Goal: Task Accomplishment & Management: Manage account settings

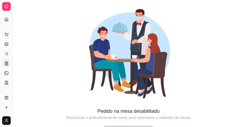
scroll to position [18, 0]
click at [2, 63] on link "KDS" at bounding box center [6, 65] width 9 height 9
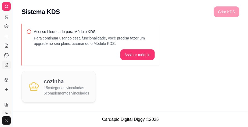
click at [7, 112] on icon at bounding box center [6, 114] width 4 height 4
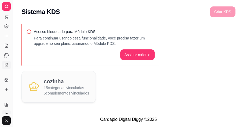
select select "30"
select select "HIGHEST_TOTAL_SPENT_WITH_ORDERS"
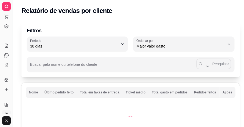
click at [7, 112] on link "Relatório de clientes" at bounding box center [6, 114] width 9 height 9
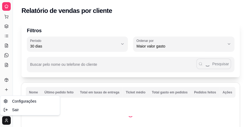
click at [7, 119] on html "Diggy Sistema de Gestão S Sushi_Style_M ... Loja aberta Plano Essencial até 10/…" at bounding box center [124, 63] width 248 height 127
click at [14, 102] on span "Configurações" at bounding box center [24, 101] width 24 height 5
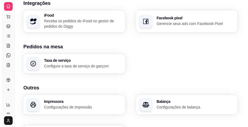
scroll to position [224, 0]
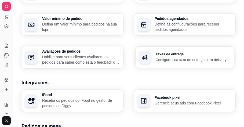
click at [196, 62] on p "Configure sua taxa de entrega para delivery" at bounding box center [194, 59] width 76 height 5
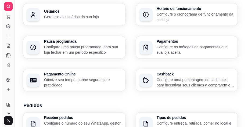
scroll to position [61, 0]
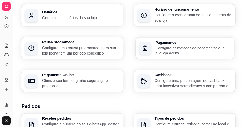
click at [220, 48] on p "Configure os métodos de pagamentos que sua loja aceita" at bounding box center [194, 50] width 76 height 10
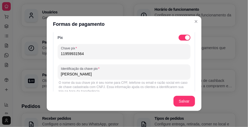
scroll to position [117, 0]
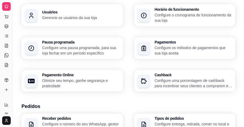
click at [74, 78] on p "Otimize seu tempo, ganhe segurança e praticidade" at bounding box center [81, 83] width 78 height 11
select select "4.98"
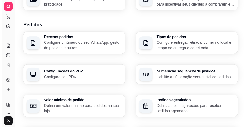
scroll to position [145, 0]
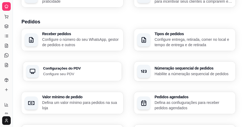
click at [91, 71] on p "Configure seu PDV" at bounding box center [81, 73] width 76 height 5
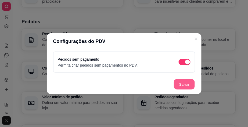
click at [182, 83] on button "Salvar" at bounding box center [184, 84] width 21 height 10
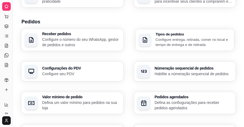
click at [190, 42] on p "Configure entrega, retirada, comer no local e tempo de entrega e de retirada" at bounding box center [194, 42] width 76 height 10
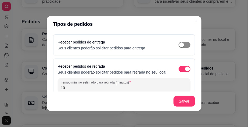
click at [179, 45] on div "button" at bounding box center [181, 44] width 5 height 5
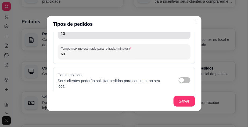
scroll to position [102, 0]
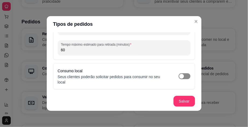
click at [179, 77] on div "button" at bounding box center [181, 76] width 5 height 5
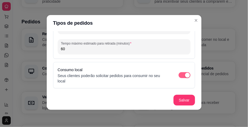
click at [185, 75] on div "button" at bounding box center [187, 75] width 5 height 5
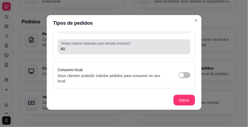
scroll to position [0, 0]
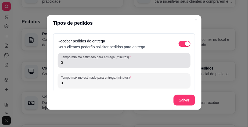
click at [76, 58] on label "Tempo mínimo estimado para entrega (minutos)" at bounding box center [97, 57] width 72 height 5
click at [76, 60] on input "0" at bounding box center [124, 62] width 126 height 5
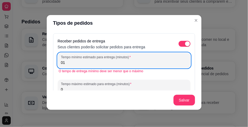
type input "0"
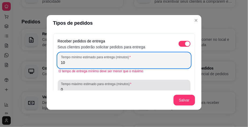
type input "10"
click at [64, 87] on input "0" at bounding box center [124, 89] width 126 height 5
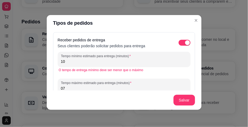
type input "0"
type input "70"
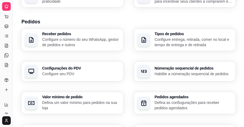
click at [63, 104] on p "Defina um valor mínimo para pedidos na sua loja" at bounding box center [81, 105] width 78 height 11
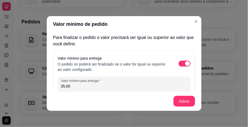
click at [191, 22] on h3 "Pedidos" at bounding box center [129, 22] width 214 height 8
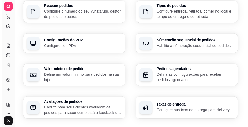
scroll to position [173, 0]
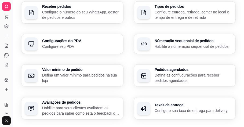
click at [101, 20] on div "Receber pedidos Configure o número do seu WhatsApp, gestor de pedidos e outros" at bounding box center [73, 12] width 102 height 22
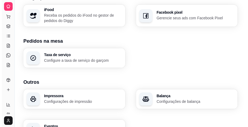
scroll to position [343, 0]
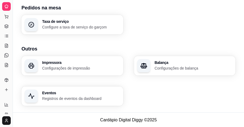
click at [55, 25] on p "Configure a taxa de serviço do garçom" at bounding box center [81, 26] width 78 height 5
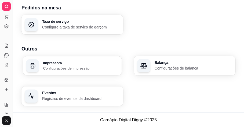
click at [71, 63] on h3 "Impressora" at bounding box center [81, 63] width 76 height 4
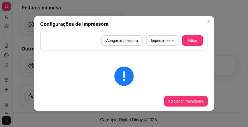
scroll to position [0, 0]
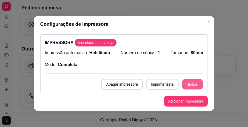
click at [184, 83] on button "Editar" at bounding box center [192, 84] width 21 height 10
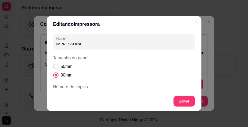
click at [98, 42] on input "IMPRESSORA" at bounding box center [124, 43] width 136 height 5
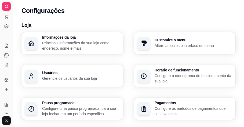
click at [86, 48] on p "Principais informações da sua loja como endereço, nome e mais" at bounding box center [81, 45] width 78 height 11
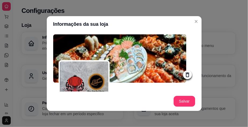
type input ""Nós Agradecemos pela sua preferência do nosso Delivery."🍣Sushi_Style_Meu_Hot_H…"
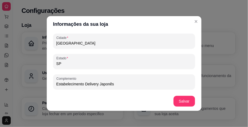
click at [192, 23] on h3 "Loja" at bounding box center [129, 26] width 214 height 8
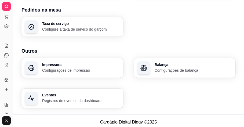
scroll to position [343, 0]
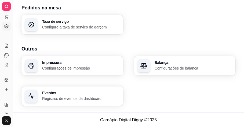
click at [7, 26] on icon at bounding box center [6, 26] width 4 height 4
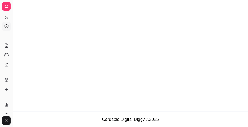
click at [7, 7] on icon at bounding box center [6, 6] width 4 height 4
